Goal: Navigation & Orientation: Understand site structure

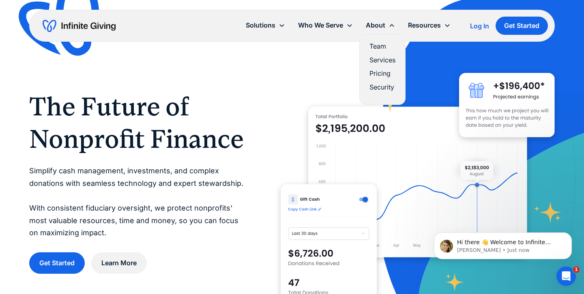
click at [379, 47] on link "Team" at bounding box center [382, 46] width 26 height 11
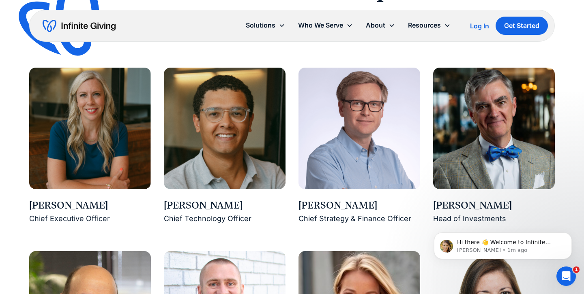
scroll to position [673, 0]
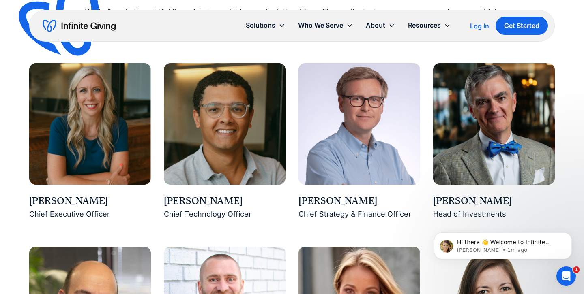
click at [76, 189] on div "Karen Houghton Chief Executive Officer" at bounding box center [90, 141] width 122 height 157
click at [97, 152] on img at bounding box center [90, 124] width 122 height 122
click at [98, 152] on img at bounding box center [90, 124] width 122 height 122
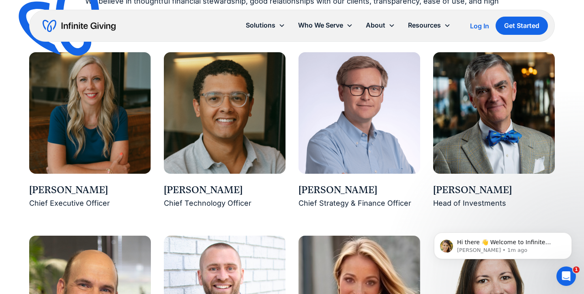
scroll to position [695, 0]
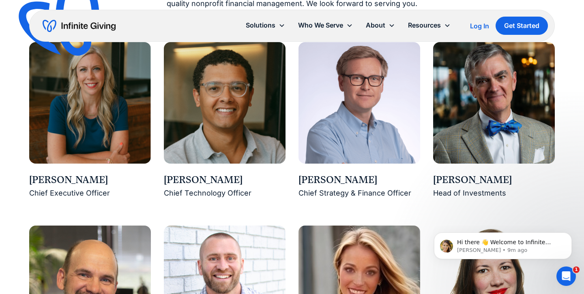
click at [94, 29] on img "home" at bounding box center [79, 25] width 73 height 13
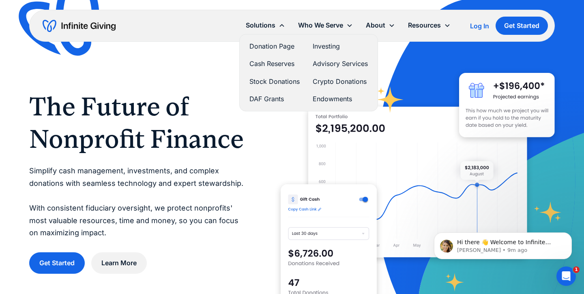
click at [332, 46] on link "Investing" at bounding box center [339, 46] width 55 height 11
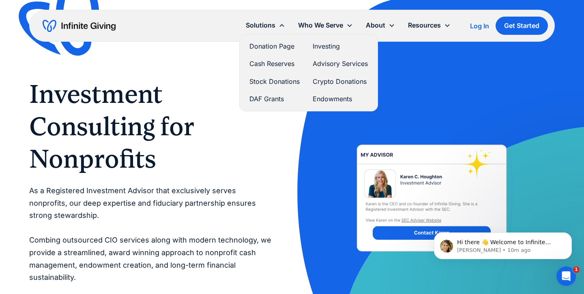
click at [278, 45] on link "Donation Page" at bounding box center [274, 46] width 50 height 11
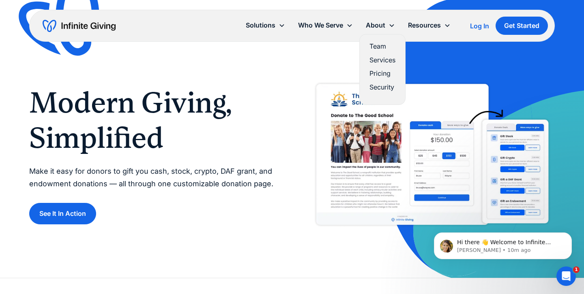
click at [381, 56] on link "Services" at bounding box center [382, 60] width 26 height 11
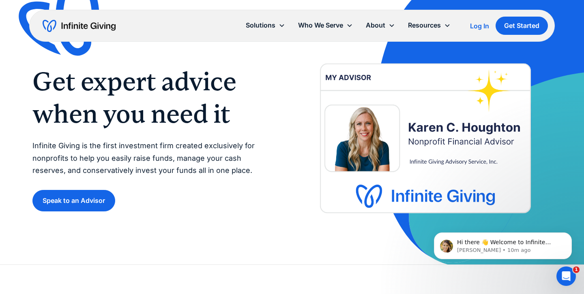
scroll to position [21, 0]
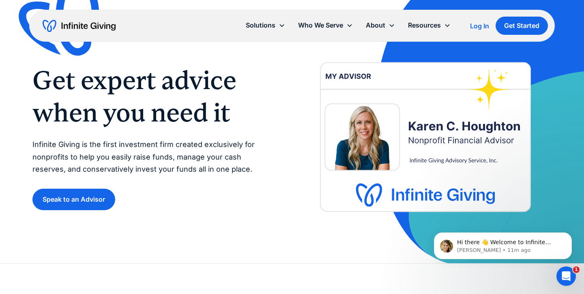
click at [72, 26] on img "home" at bounding box center [79, 25] width 73 height 13
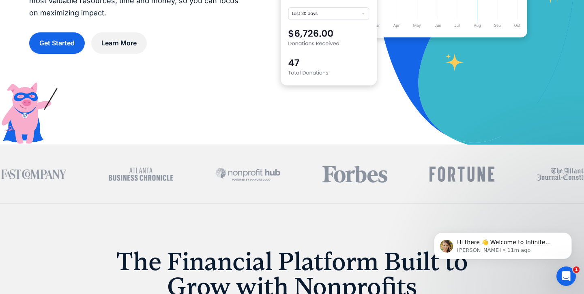
scroll to position [227, 0]
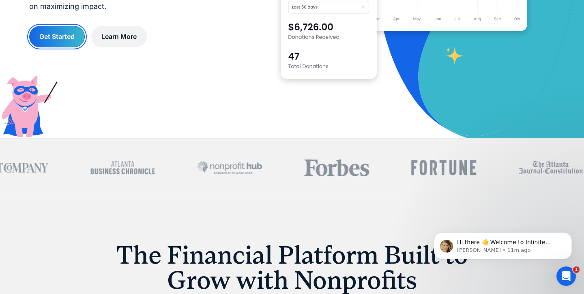
click at [58, 35] on link "Get Started" at bounding box center [57, 36] width 56 height 21
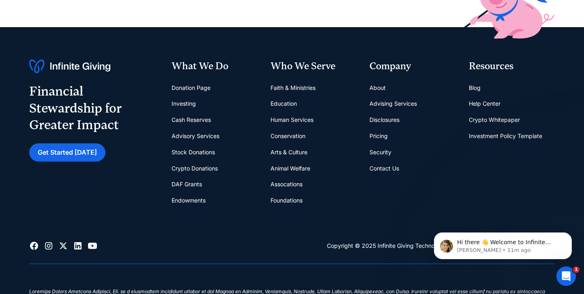
scroll to position [306, 0]
